Goal: Use online tool/utility: Utilize a website feature to perform a specific function

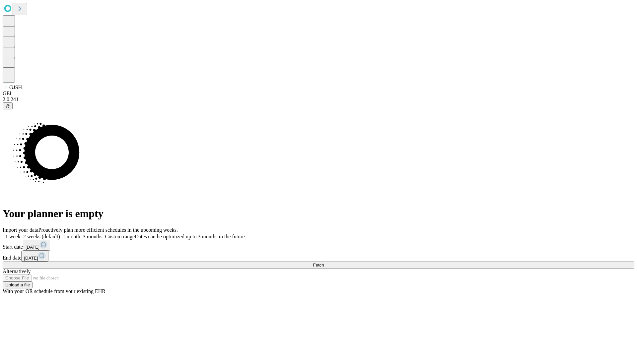
click at [324, 263] on span "Fetch" at bounding box center [318, 265] width 11 height 5
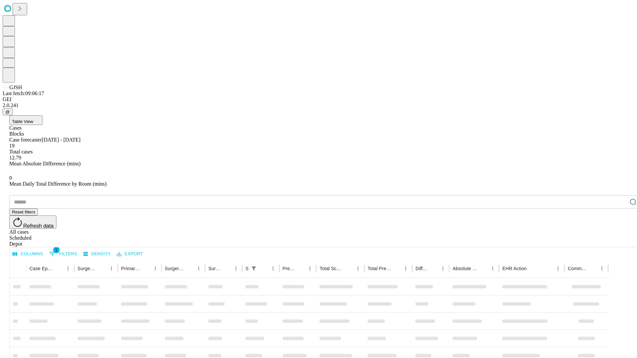
click at [33, 119] on span "Table View" at bounding box center [22, 121] width 21 height 5
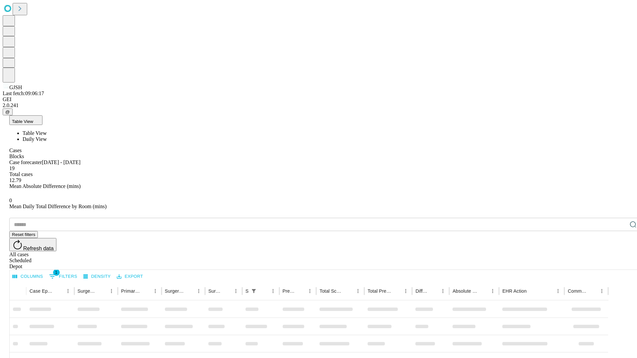
click at [47, 136] on span "Daily View" at bounding box center [35, 139] width 24 height 6
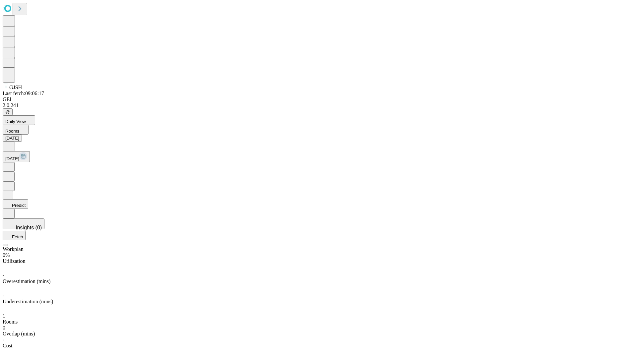
click at [28, 199] on button "Predict" at bounding box center [16, 204] width 26 height 10
